Goal: Obtain resource: Download file/media

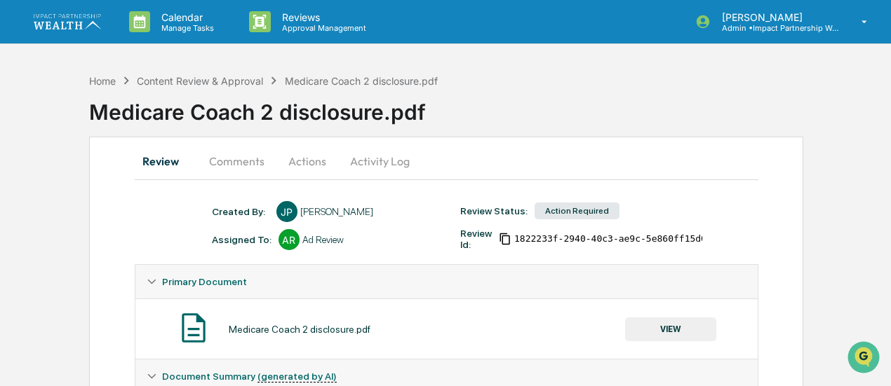
click at [65, 23] on img at bounding box center [67, 21] width 67 height 15
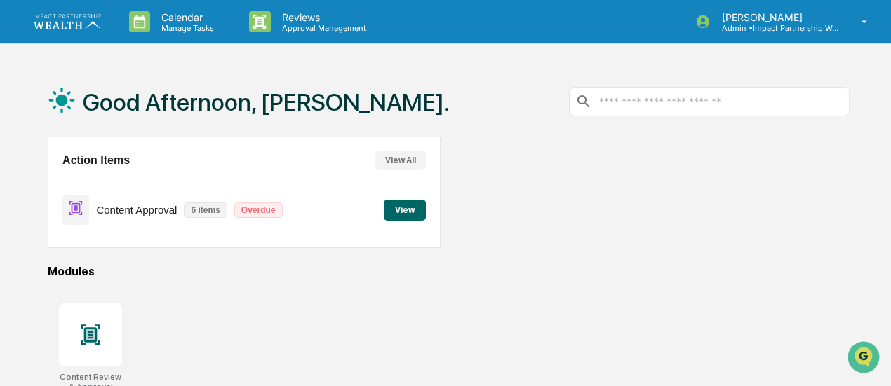
click at [399, 212] on button "View" at bounding box center [405, 210] width 42 height 21
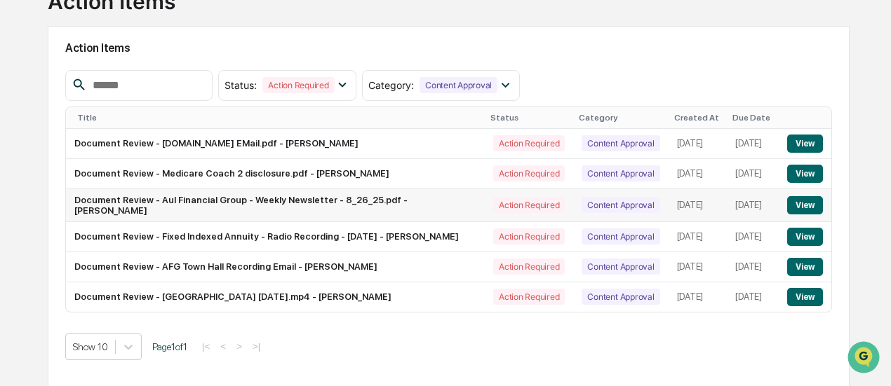
scroll to position [112, 0]
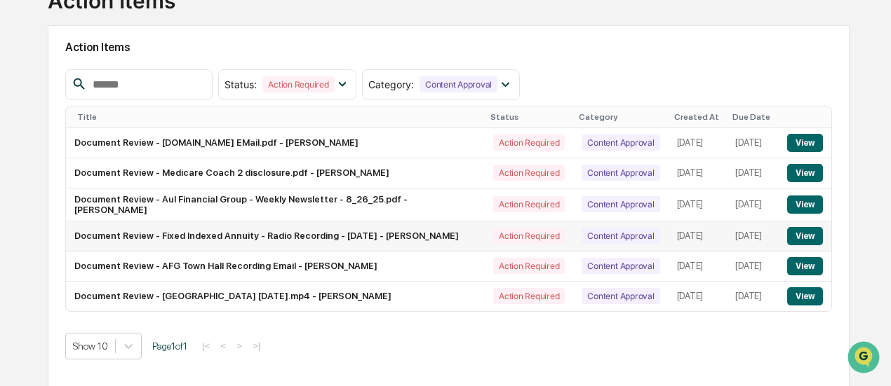
click at [802, 243] on button "View" at bounding box center [805, 236] width 36 height 18
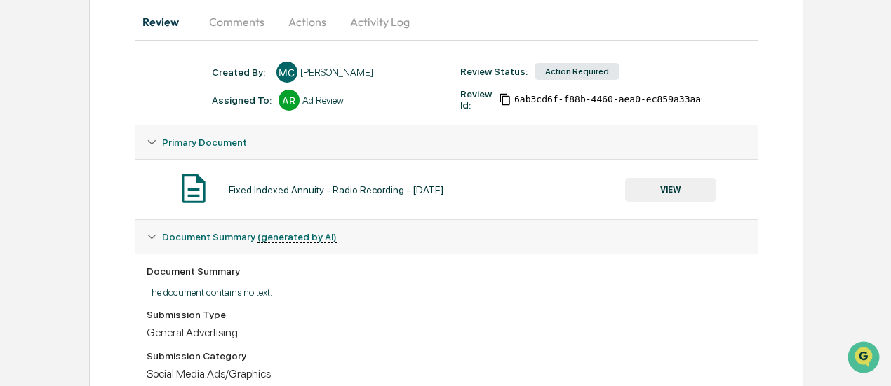
scroll to position [140, 0]
click at [682, 182] on button "VIEW" at bounding box center [670, 189] width 91 height 24
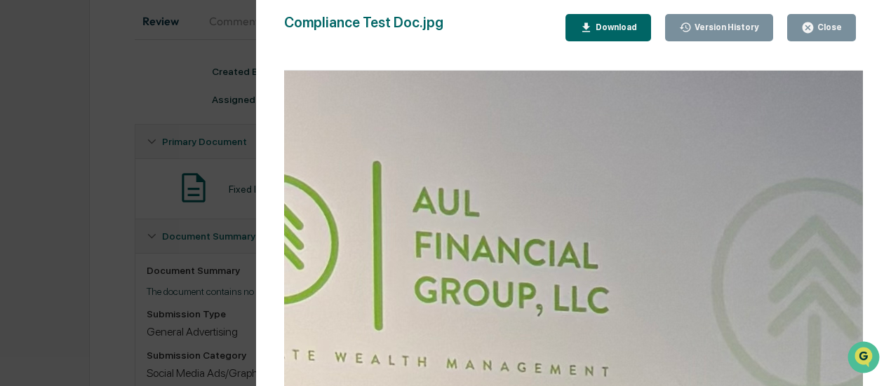
click at [625, 27] on div "Download" at bounding box center [615, 27] width 44 height 10
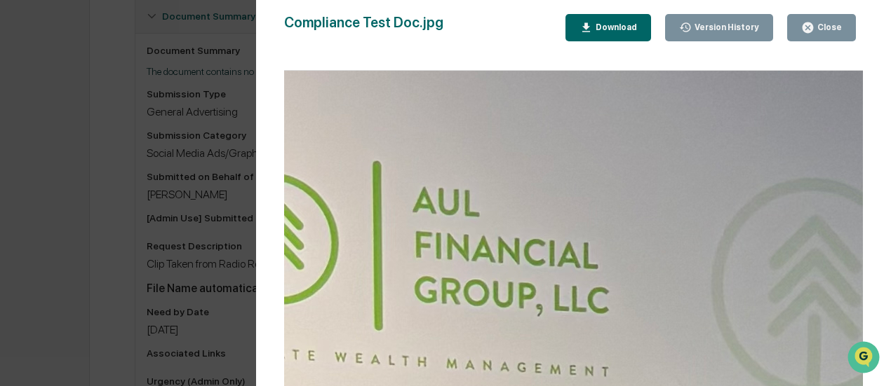
scroll to position [360, 0]
click at [807, 27] on icon "button" at bounding box center [807, 27] width 11 height 11
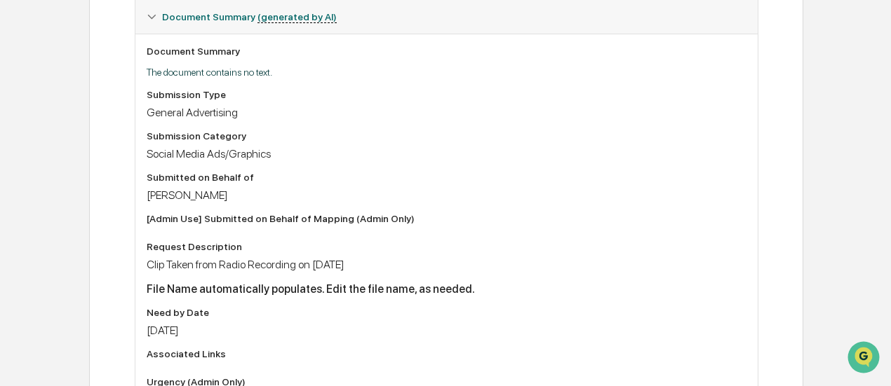
scroll to position [136, 0]
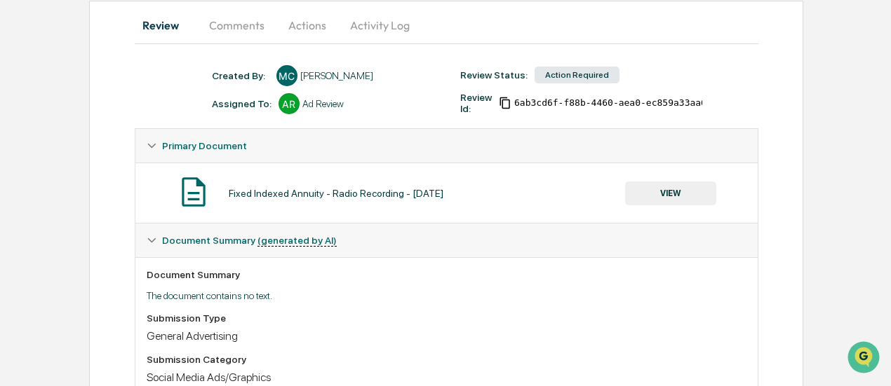
click at [645, 195] on button "VIEW" at bounding box center [670, 194] width 91 height 24
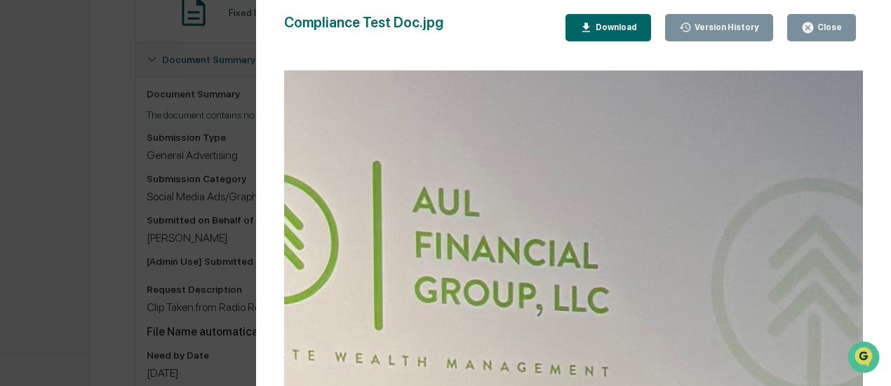
scroll to position [318, 0]
click at [813, 27] on icon "button" at bounding box center [807, 27] width 11 height 11
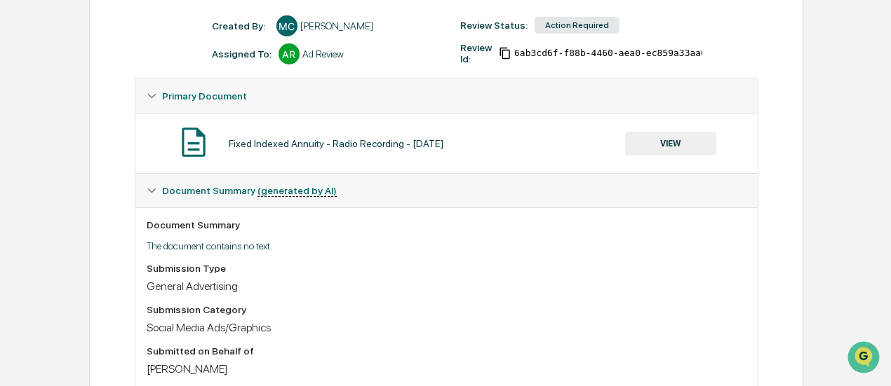
scroll to position [185, 0]
